Goal: Task Accomplishment & Management: Complete application form

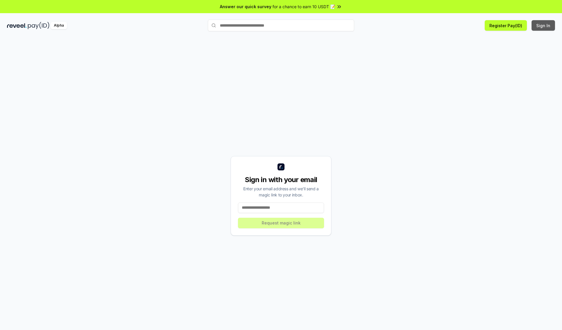
click at [543, 25] on button "Sign In" at bounding box center [542, 25] width 23 height 11
type input "**********"
click at [281, 223] on button "Request magic link" at bounding box center [281, 223] width 86 height 11
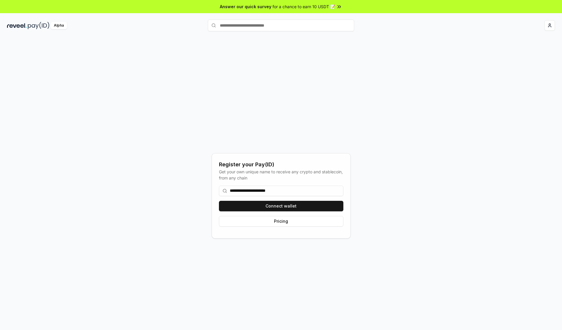
type input "**********"
